Goal: Information Seeking & Learning: Learn about a topic

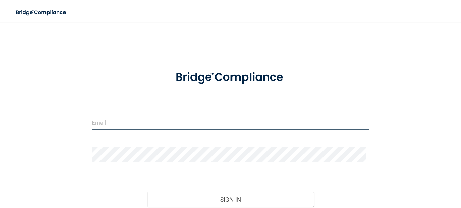
click at [106, 118] on input "email" at bounding box center [231, 122] width 278 height 15
type input "[EMAIL_ADDRESS][DOMAIN_NAME]"
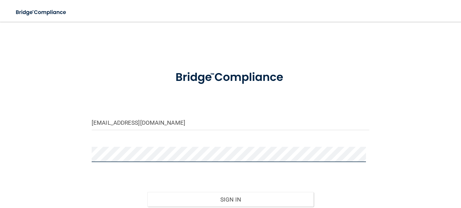
click at [147, 192] on button "Sign In" at bounding box center [230, 199] width 167 height 15
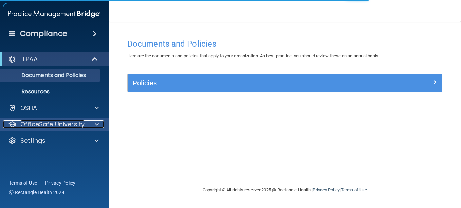
click at [41, 127] on p "OfficeSafe University" at bounding box center [52, 124] width 64 height 8
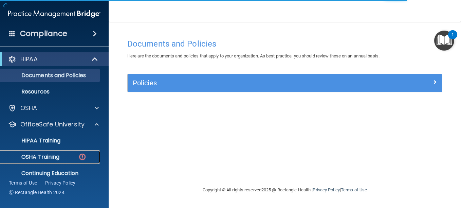
click at [44, 154] on p "OSHA Training" at bounding box center [31, 156] width 55 height 7
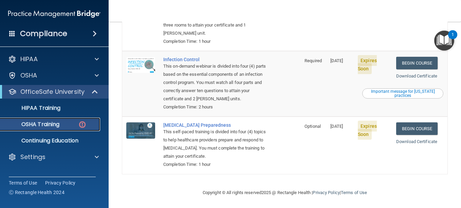
scroll to position [186, 0]
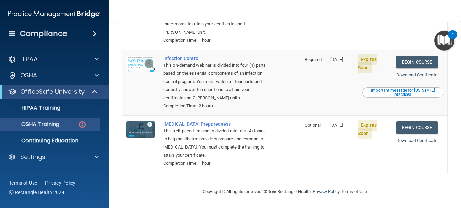
click at [418, 115] on td "Begin Course Download Certificate" at bounding box center [419, 143] width 55 height 57
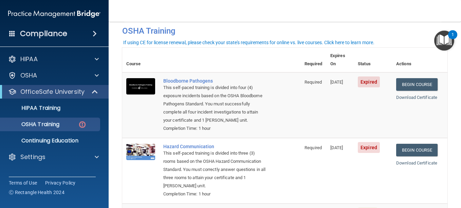
scroll to position [31, 0]
click at [418, 79] on link "Begin Course" at bounding box center [416, 84] width 41 height 13
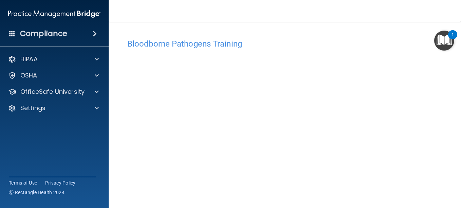
scroll to position [32, 0]
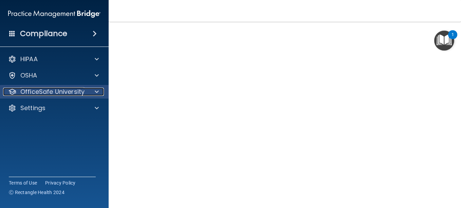
click at [78, 93] on p "OfficeSafe University" at bounding box center [52, 92] width 64 height 8
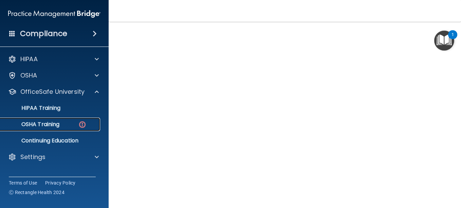
click at [59, 125] on p "OSHA Training" at bounding box center [31, 124] width 55 height 7
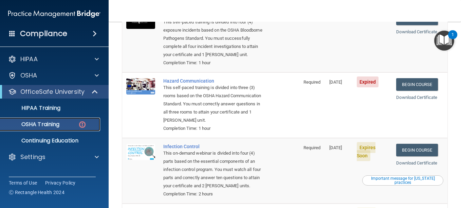
scroll to position [98, 0]
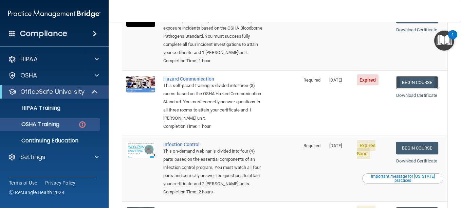
click at [412, 88] on link "Begin Course" at bounding box center [416, 82] width 41 height 13
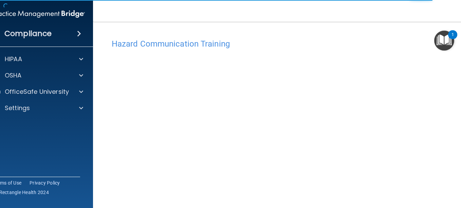
scroll to position [43, 0]
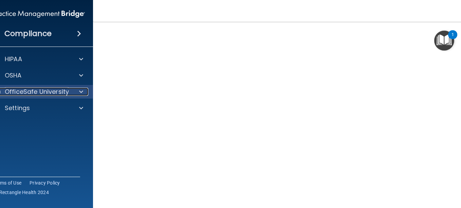
click at [53, 91] on p "OfficeSafe University" at bounding box center [37, 92] width 64 height 8
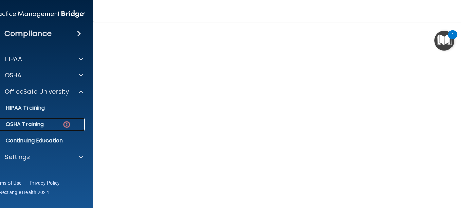
click at [33, 122] on p "OSHA Training" at bounding box center [16, 124] width 55 height 7
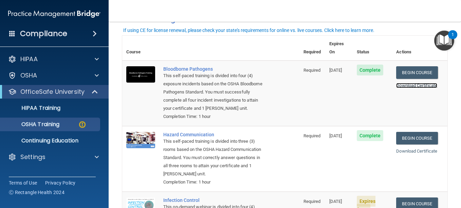
click at [412, 83] on link "Download Certificate" at bounding box center [416, 85] width 41 height 5
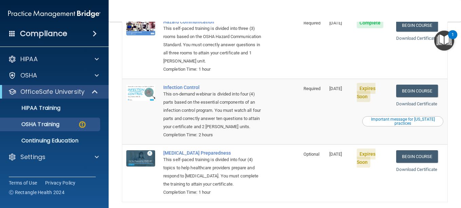
scroll to position [156, 0]
click at [414, 94] on link "Begin Course" at bounding box center [416, 90] width 41 height 13
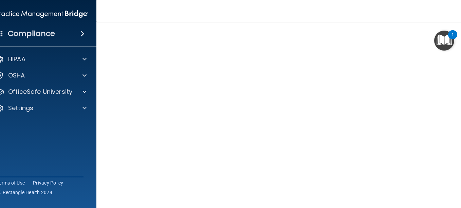
scroll to position [38, 0]
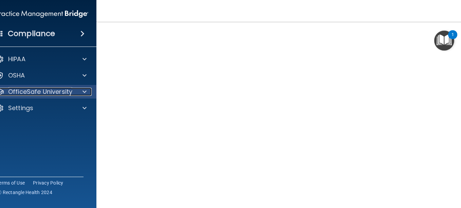
click at [52, 90] on p "OfficeSafe University" at bounding box center [40, 92] width 64 height 8
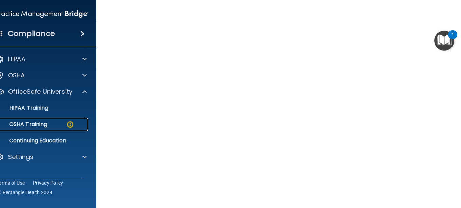
click at [36, 121] on p "OSHA Training" at bounding box center [19, 124] width 55 height 7
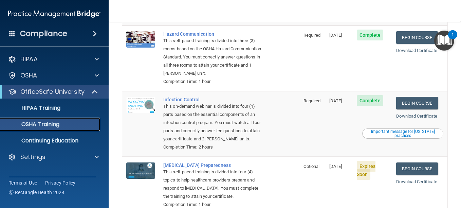
scroll to position [167, 0]
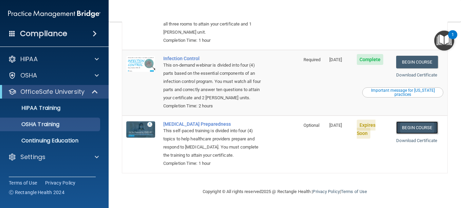
click at [424, 123] on link "Begin Course" at bounding box center [416, 127] width 41 height 13
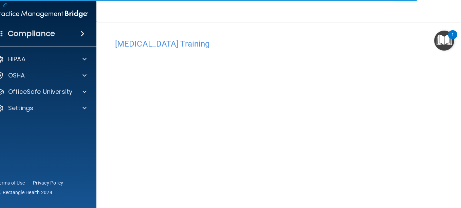
scroll to position [32, 0]
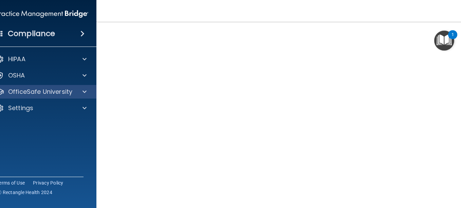
click at [65, 87] on div "OfficeSafe University" at bounding box center [42, 92] width 109 height 14
click at [36, 92] on p "OfficeSafe University" at bounding box center [40, 92] width 64 height 8
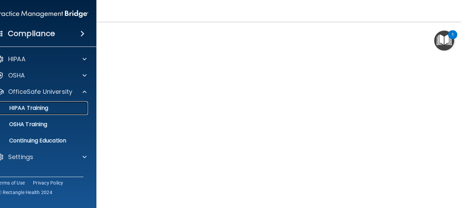
click at [33, 105] on p "HIPAA Training" at bounding box center [20, 108] width 56 height 7
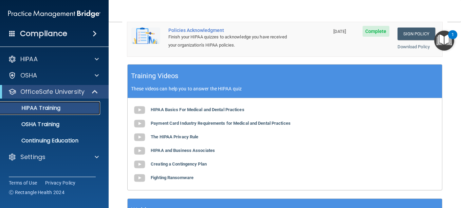
scroll to position [328, 0]
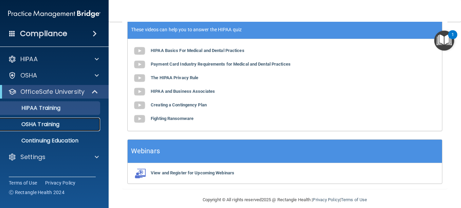
click at [33, 126] on p "OSHA Training" at bounding box center [31, 124] width 55 height 7
